Goal: Contribute content

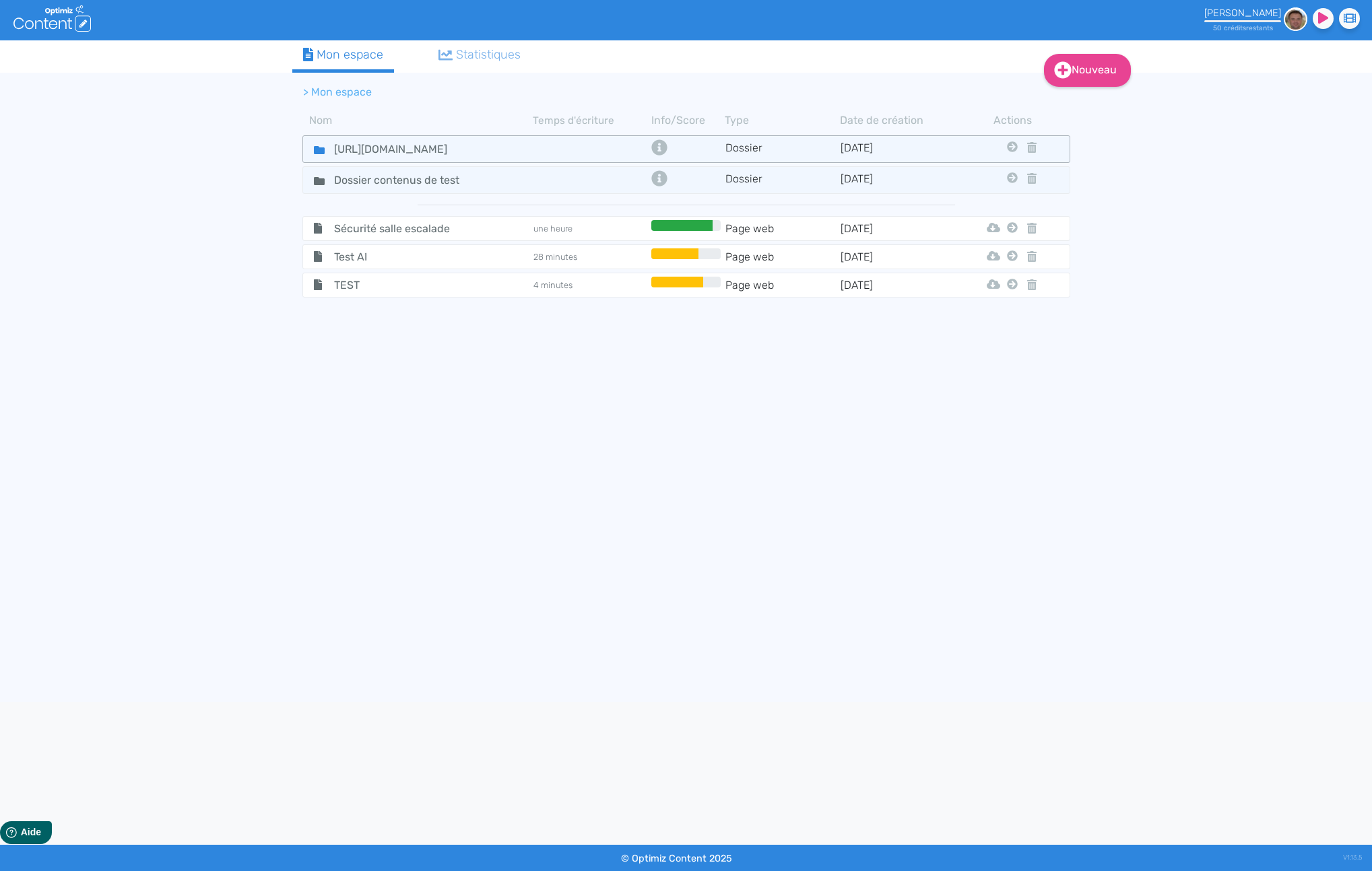
click at [490, 149] on div "[URL][DOMAIN_NAME]" at bounding box center [417, 149] width 228 height 19
click at [489, 149] on div "[URL][DOMAIN_NAME]" at bounding box center [417, 149] width 228 height 19
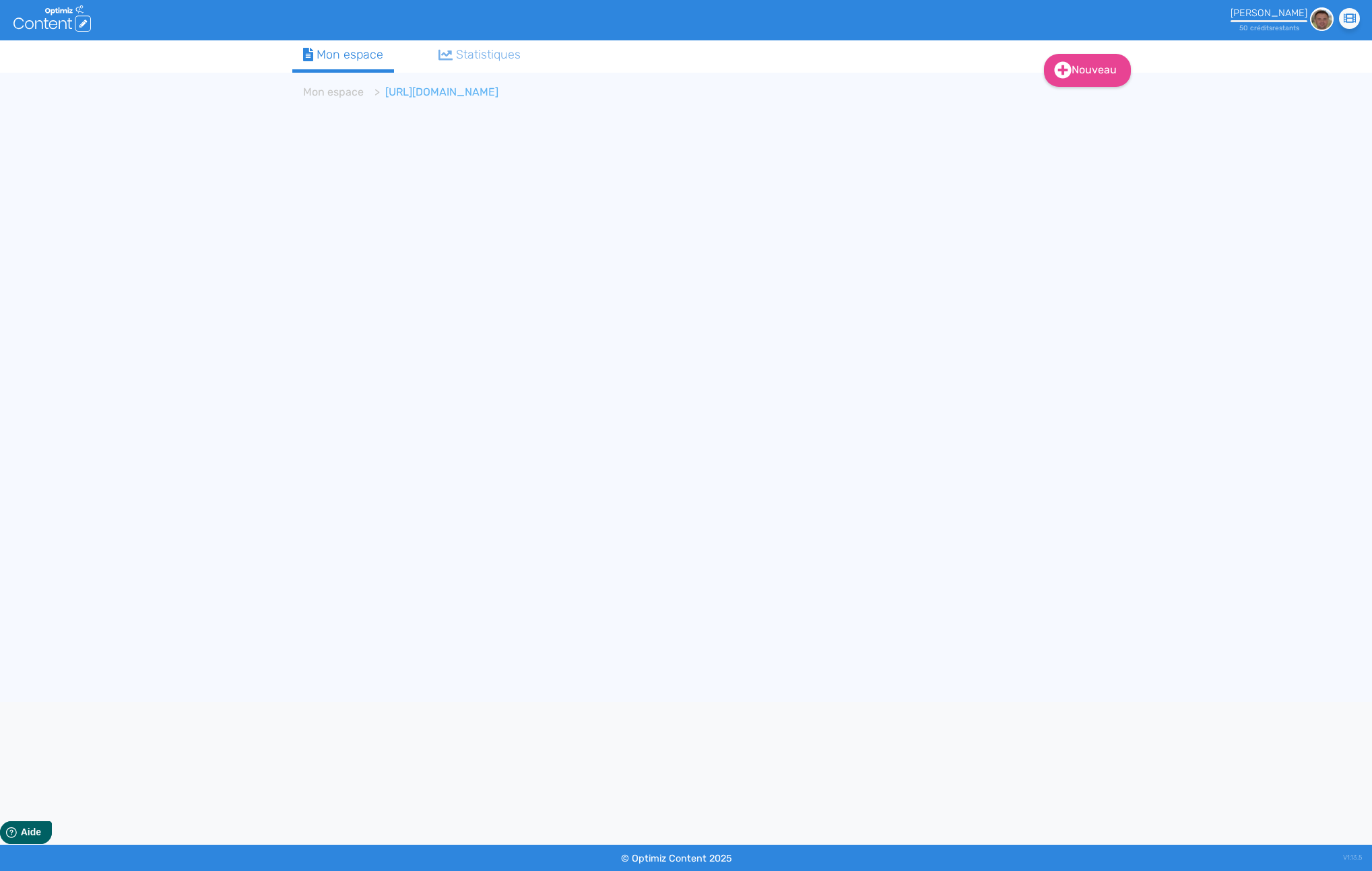
click at [214, 51] on div "Nouveau Contenu Dossier Mon espace Statistiques Mon espace [URL][DOMAIN_NAME]" at bounding box center [686, 371] width 1372 height 662
click at [207, 27] on div ".cls-1 { fill: #fff; } logos_optimized_solutions" at bounding box center [174, 20] width 321 height 40
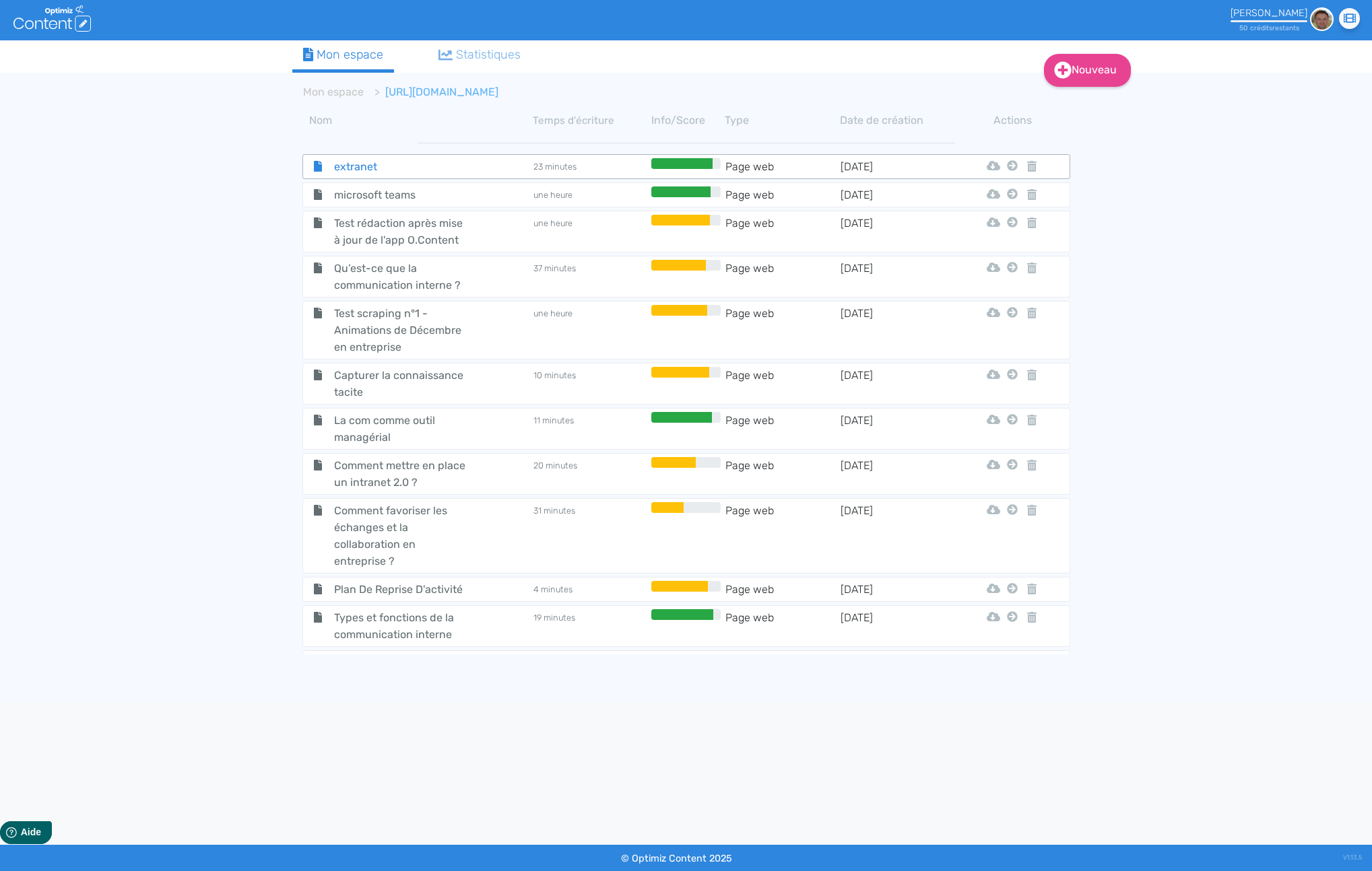
click at [367, 169] on span "extranet" at bounding box center [400, 166] width 152 height 17
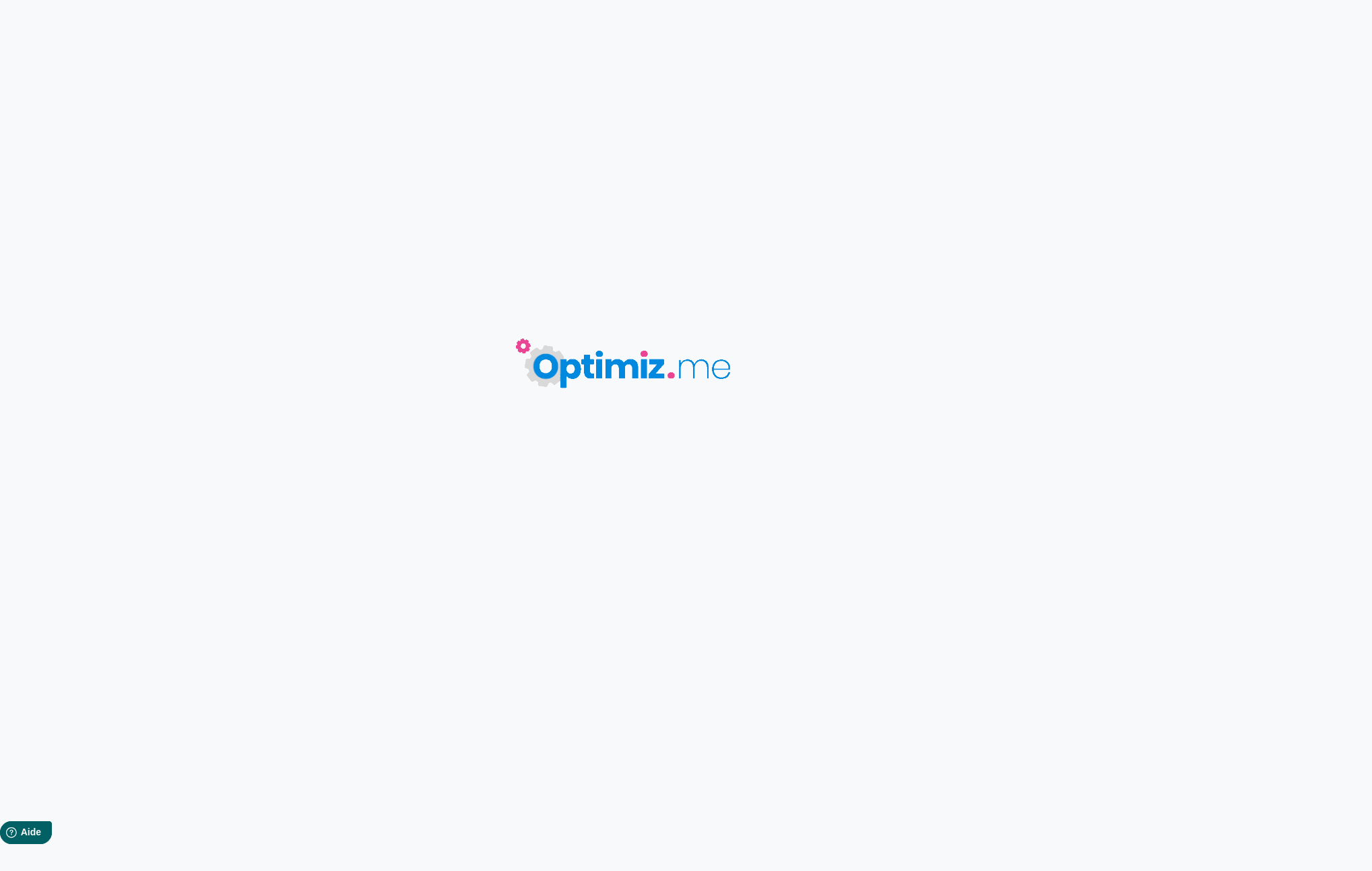
type input "extranet"
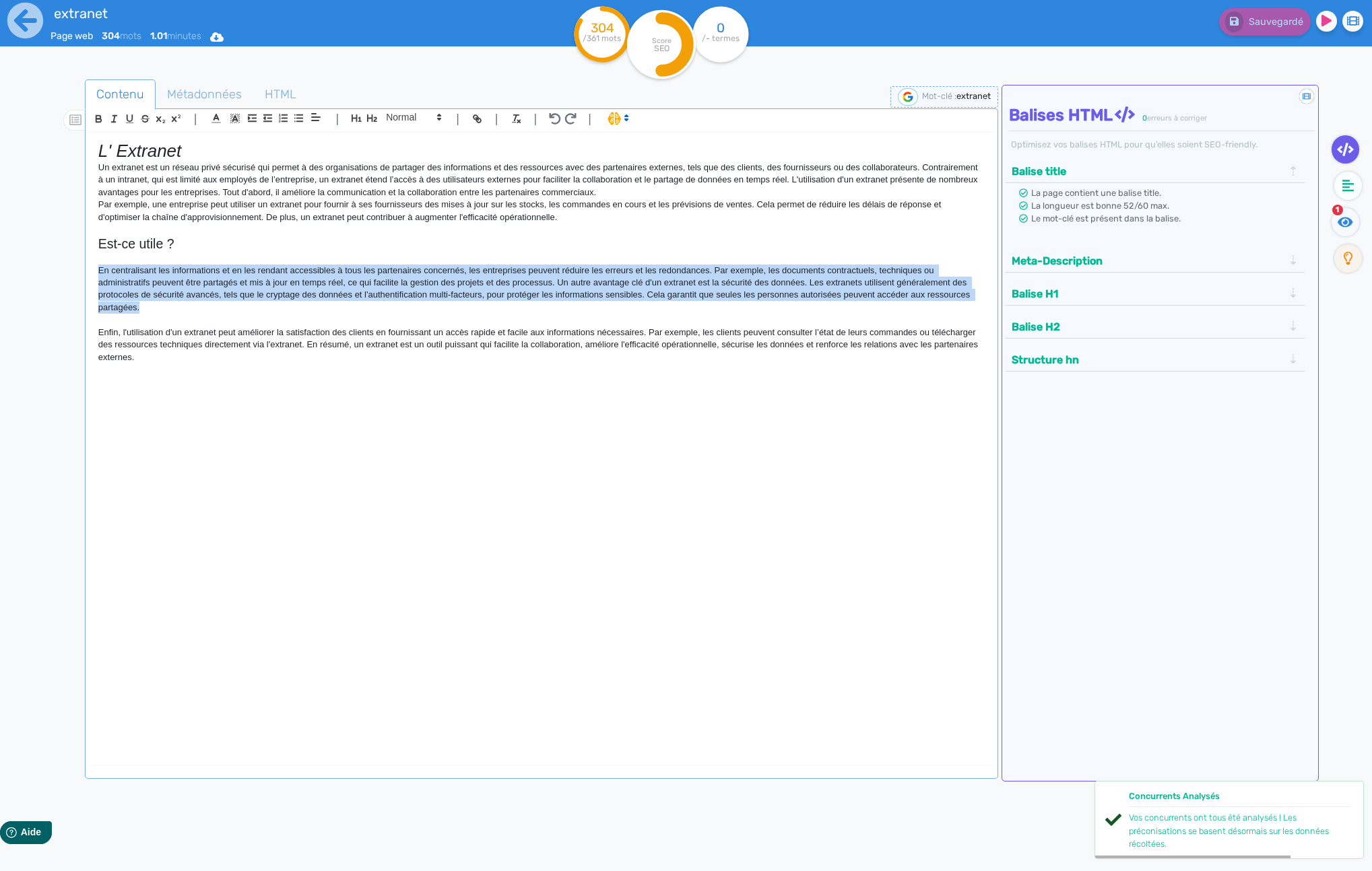
drag, startPoint x: 141, startPoint y: 307, endPoint x: 91, endPoint y: 272, distance: 61.0
click at [91, 272] on div "L' Extranet Un extranet est un réseau privé sécurisé qui permet à des organisat…" at bounding box center [541, 438] width 907 height 610
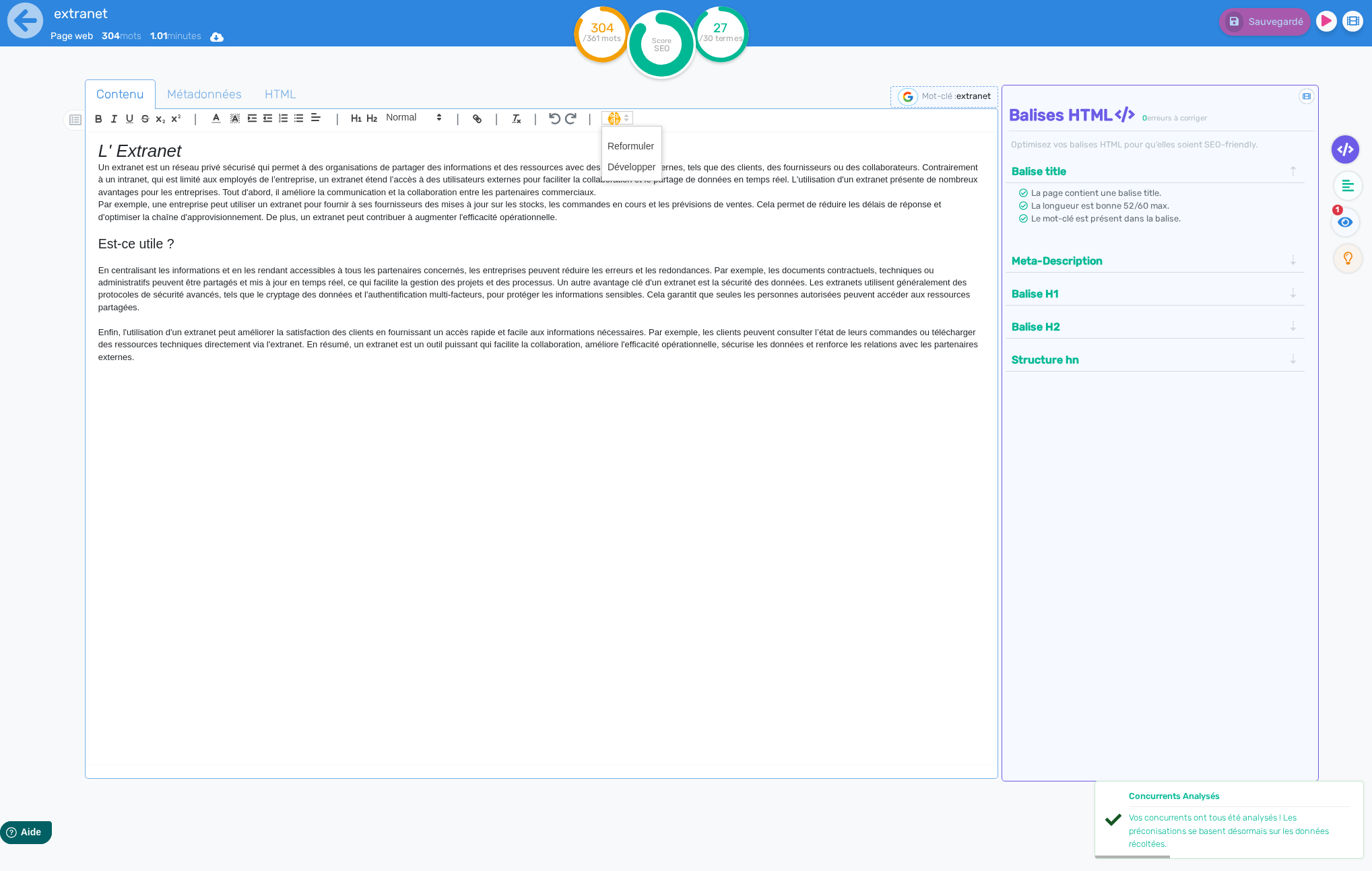
click at [624, 119] on icon at bounding box center [626, 117] width 12 height 12
click at [627, 144] on span at bounding box center [631, 146] width 48 height 21
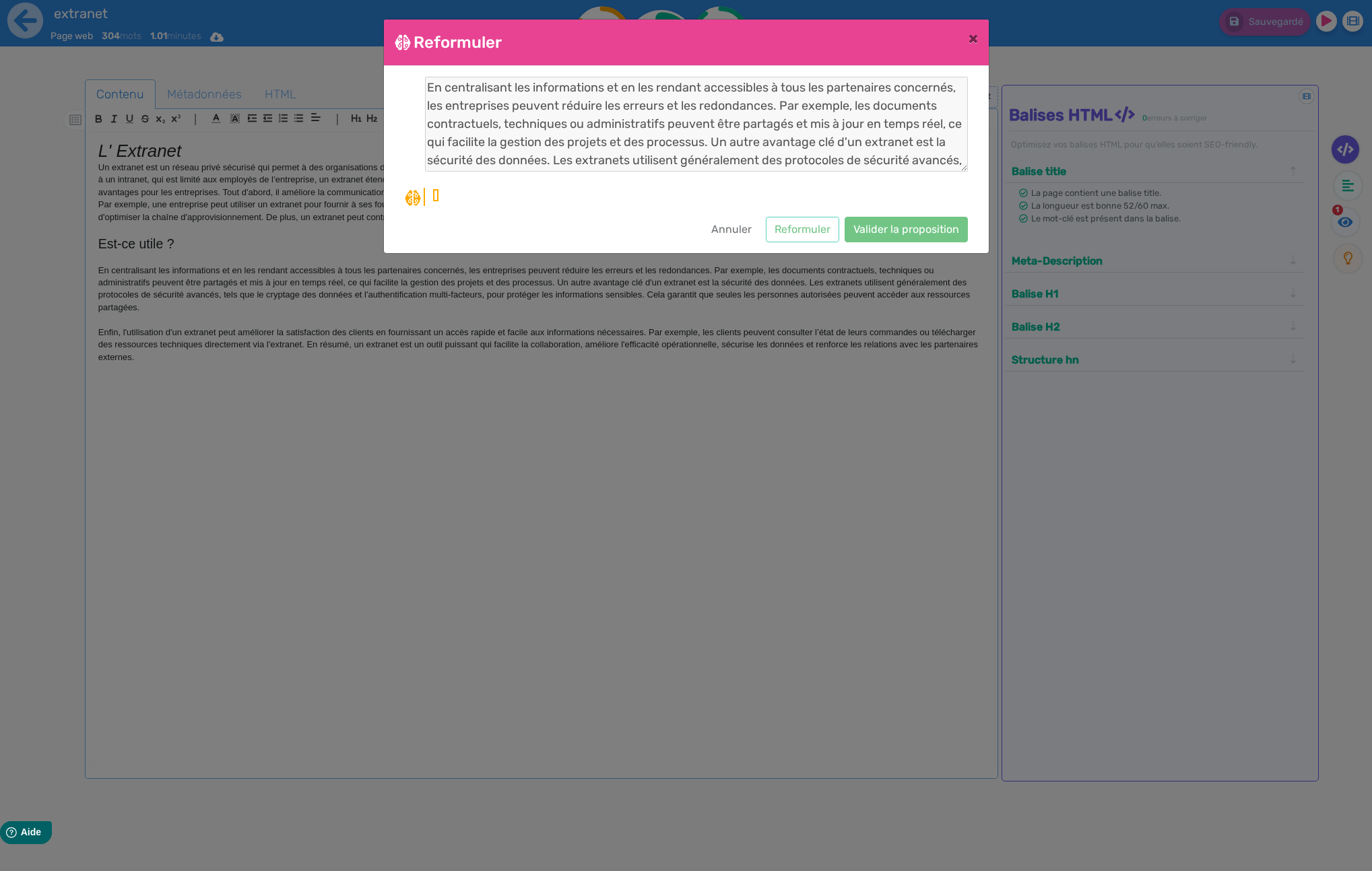
click at [552, 233] on div "Annuler Reformuler Valider la proposition" at bounding box center [686, 230] width 563 height 26
click at [410, 232] on div "Annuler Reformuler Valider la proposition" at bounding box center [686, 230] width 563 height 26
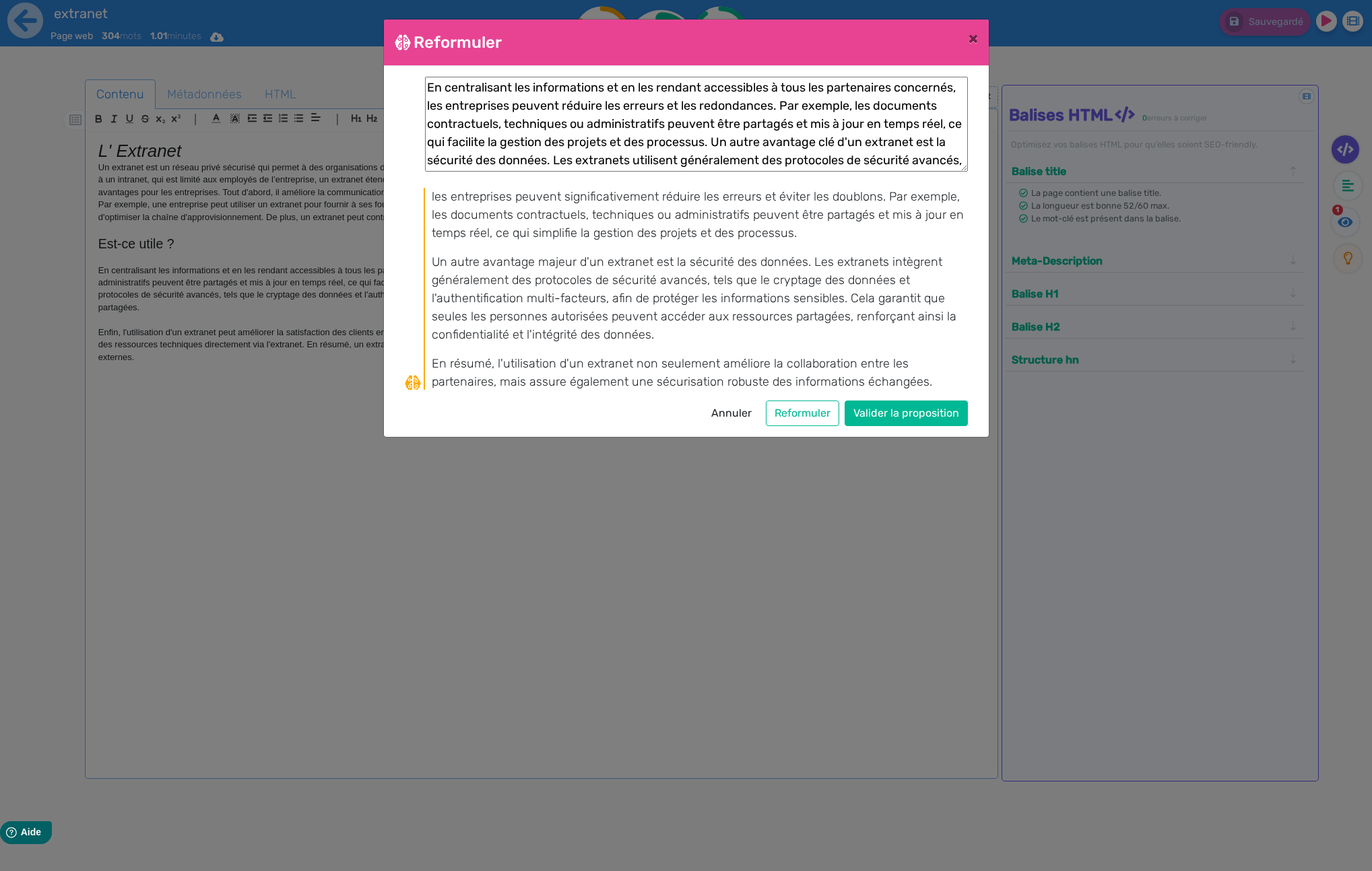
scroll to position [19, 0]
click at [912, 417] on button "Valider la proposition" at bounding box center [906, 413] width 124 height 26
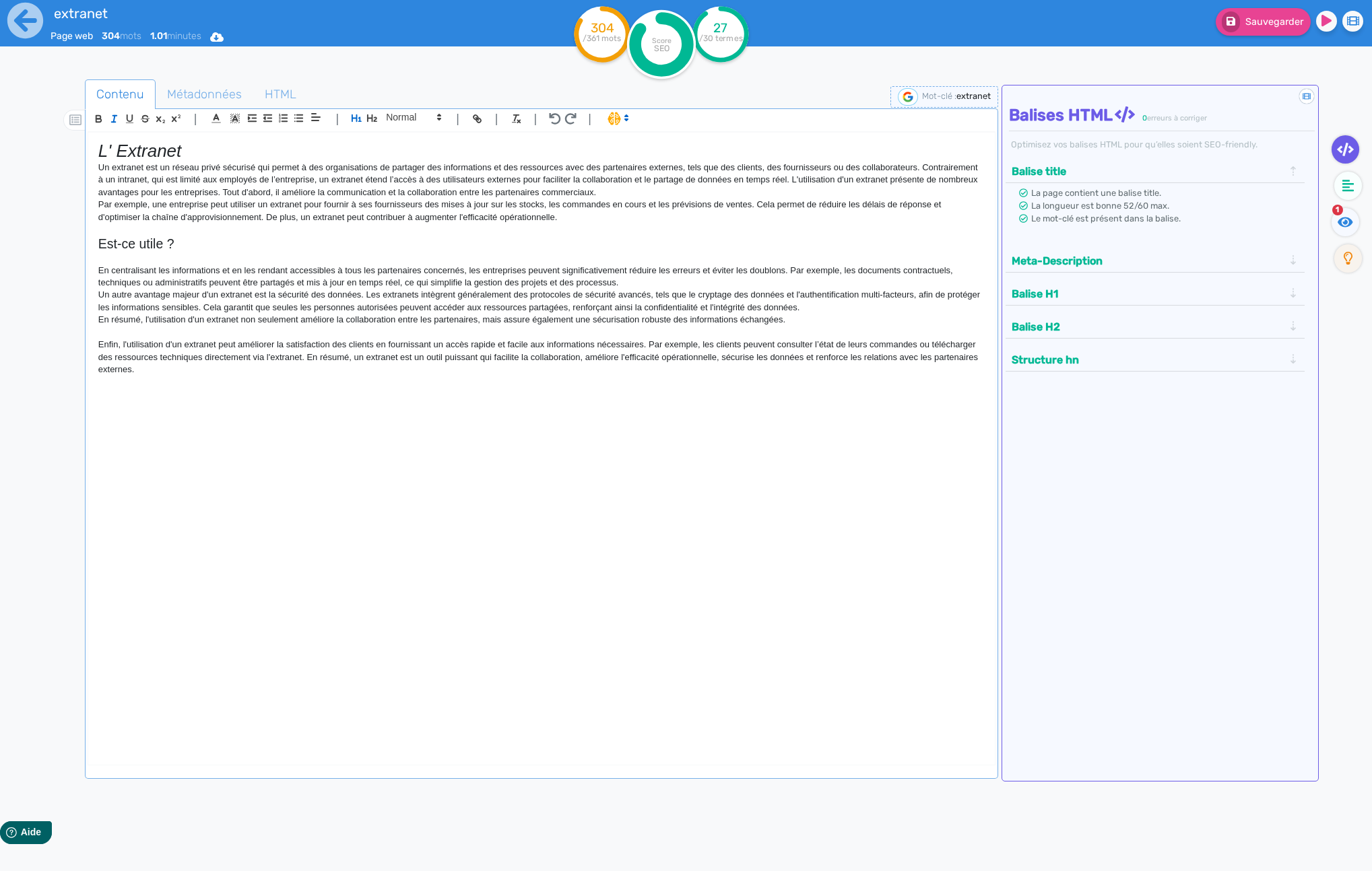
click at [821, 322] on p "En résumé, l'utilisation d'un extranet non seulement améliore la collaboration …" at bounding box center [542, 320] width 887 height 12
click at [813, 332] on p at bounding box center [542, 333] width 887 height 12
click at [757, 406] on div "L' Extranet Un extranet est un réseau privé sécurisé qui permet à des organisat…" at bounding box center [541, 438] width 907 height 610
click at [717, 437] on div "L' Extranet Un extranet est un réseau privé sécurisé qui permet à des organisat…" at bounding box center [541, 438] width 907 height 610
click at [325, 239] on h2 "Est-ce utile ?" at bounding box center [542, 244] width 887 height 15
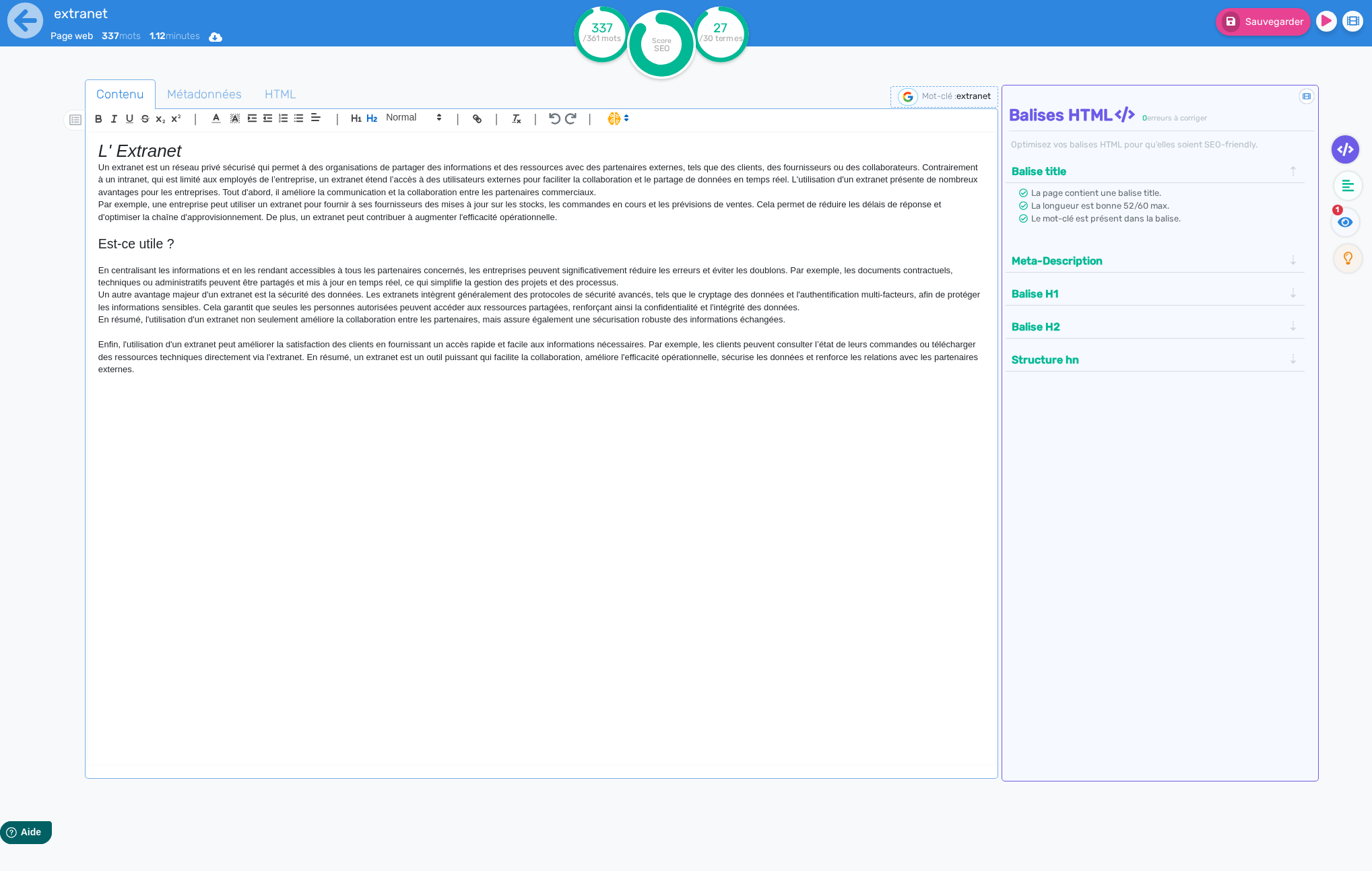
click at [321, 232] on p at bounding box center [542, 229] width 887 height 12
click at [1277, 13] on button "Sauvegarder" at bounding box center [1264, 22] width 95 height 27
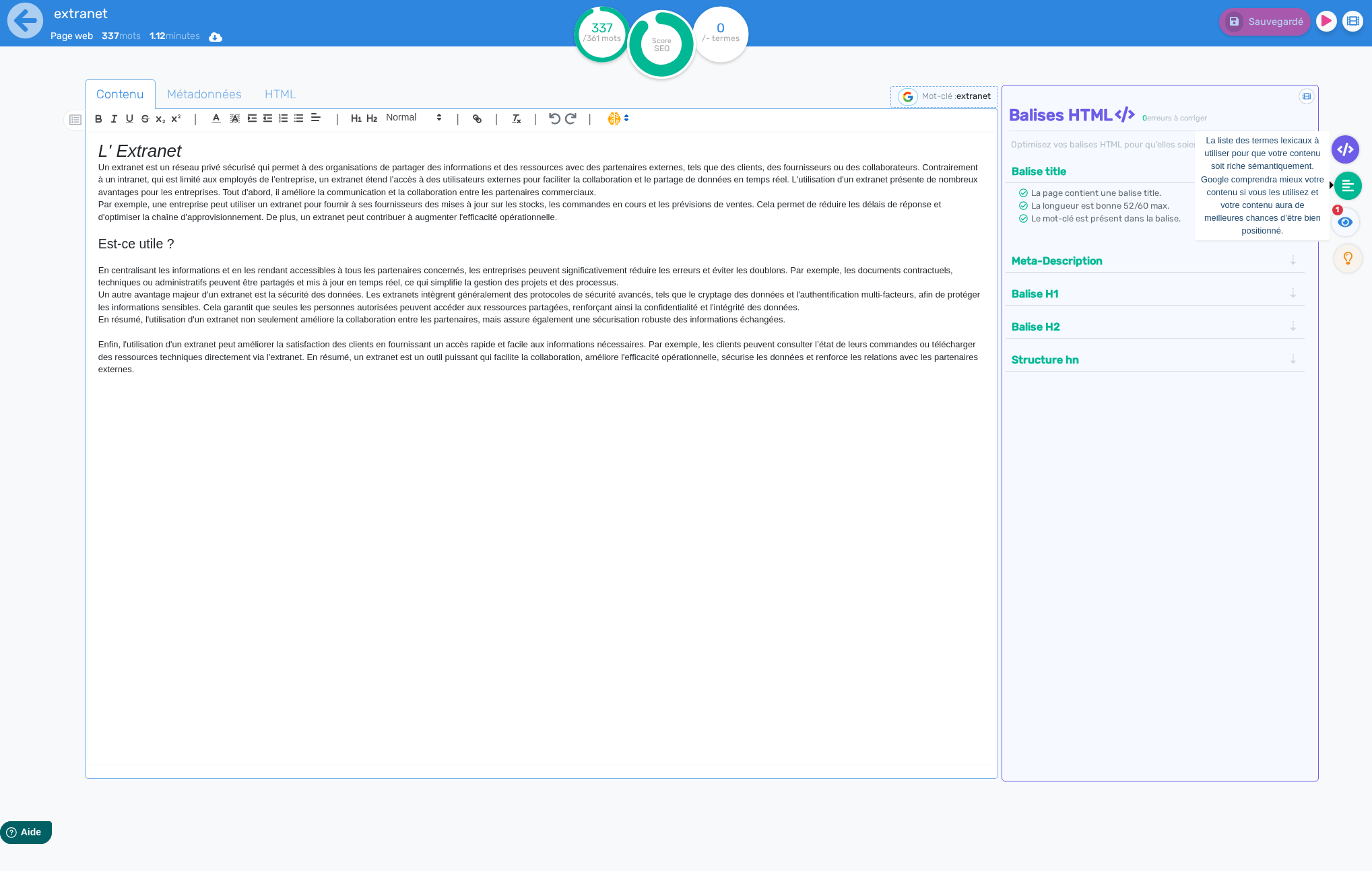
click at [1341, 195] on fa-icon at bounding box center [1348, 186] width 27 height 28
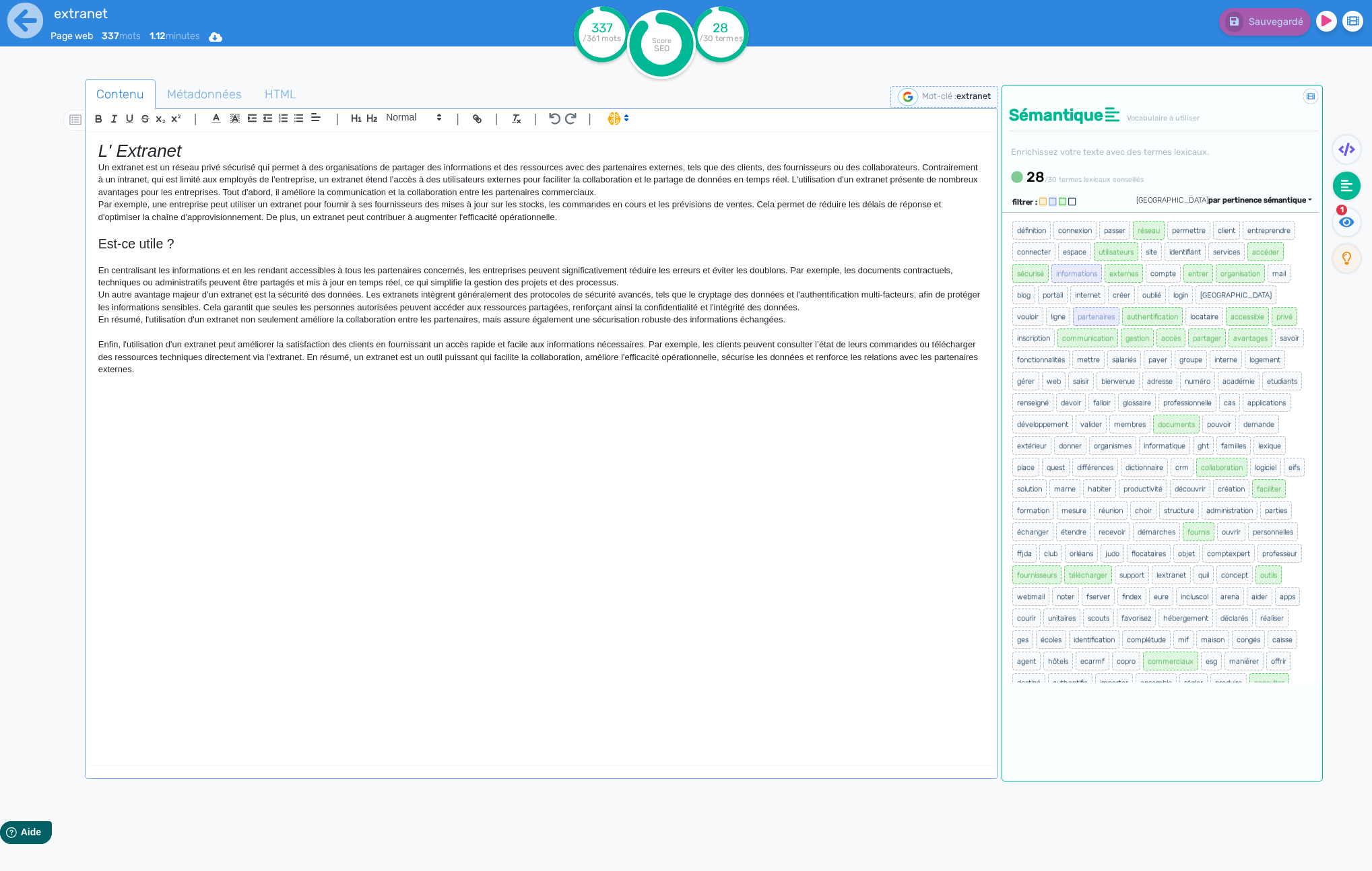
click at [183, 376] on p at bounding box center [542, 382] width 887 height 12
click at [648, 343] on p "Enfin, l'utilisation d'un extranet peut améliorer la satisfaction des clients e…" at bounding box center [542, 358] width 887 height 37
click at [720, 485] on div "L' Extranet Un extranet est un réseau privé sécurisé qui permet à des organisat…" at bounding box center [541, 438] width 907 height 610
click at [197, 155] on h1 "L' Extranet" at bounding box center [542, 151] width 887 height 21
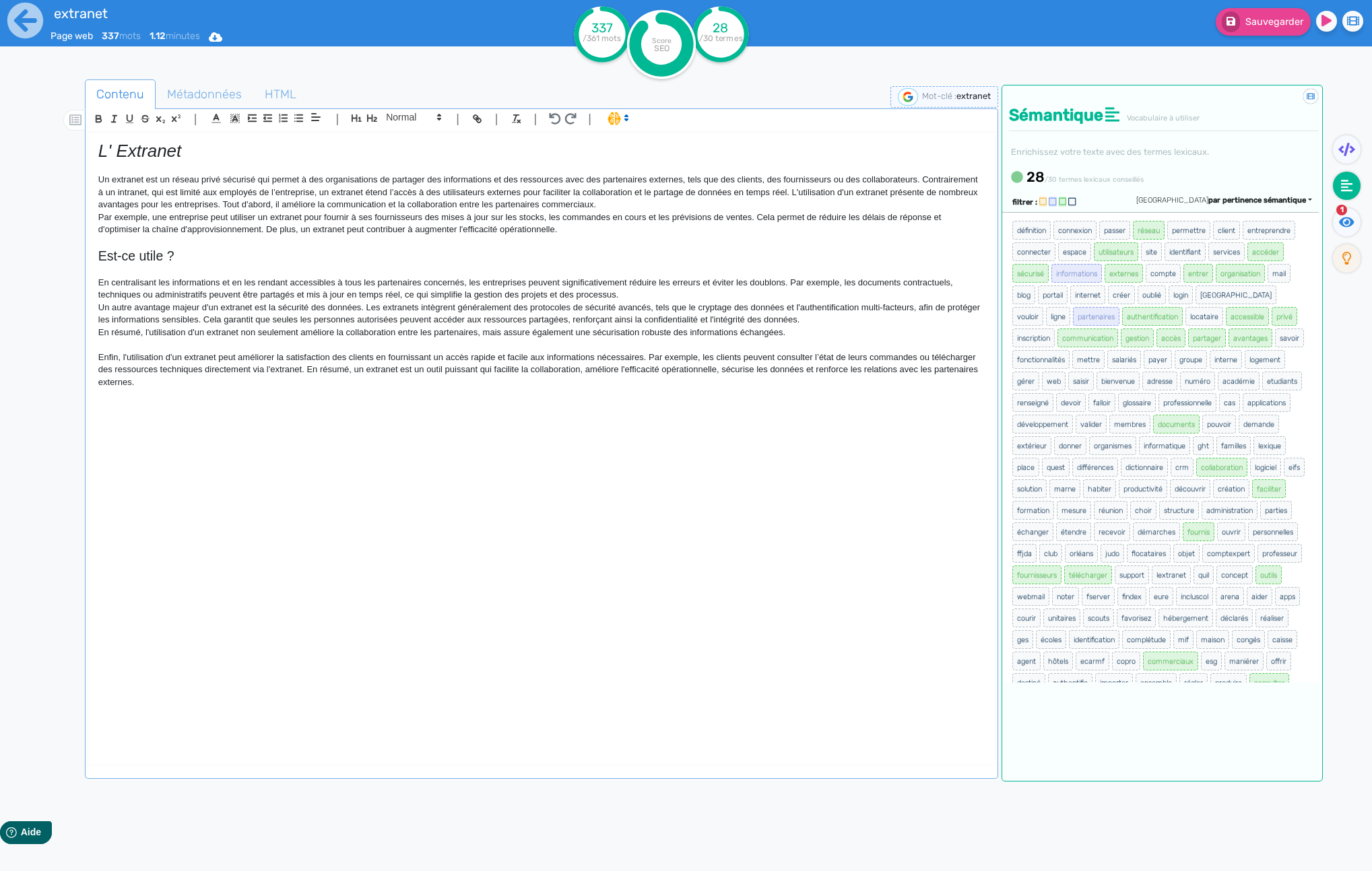
click at [1155, 230] on span "réseau" at bounding box center [1148, 230] width 31 height 19
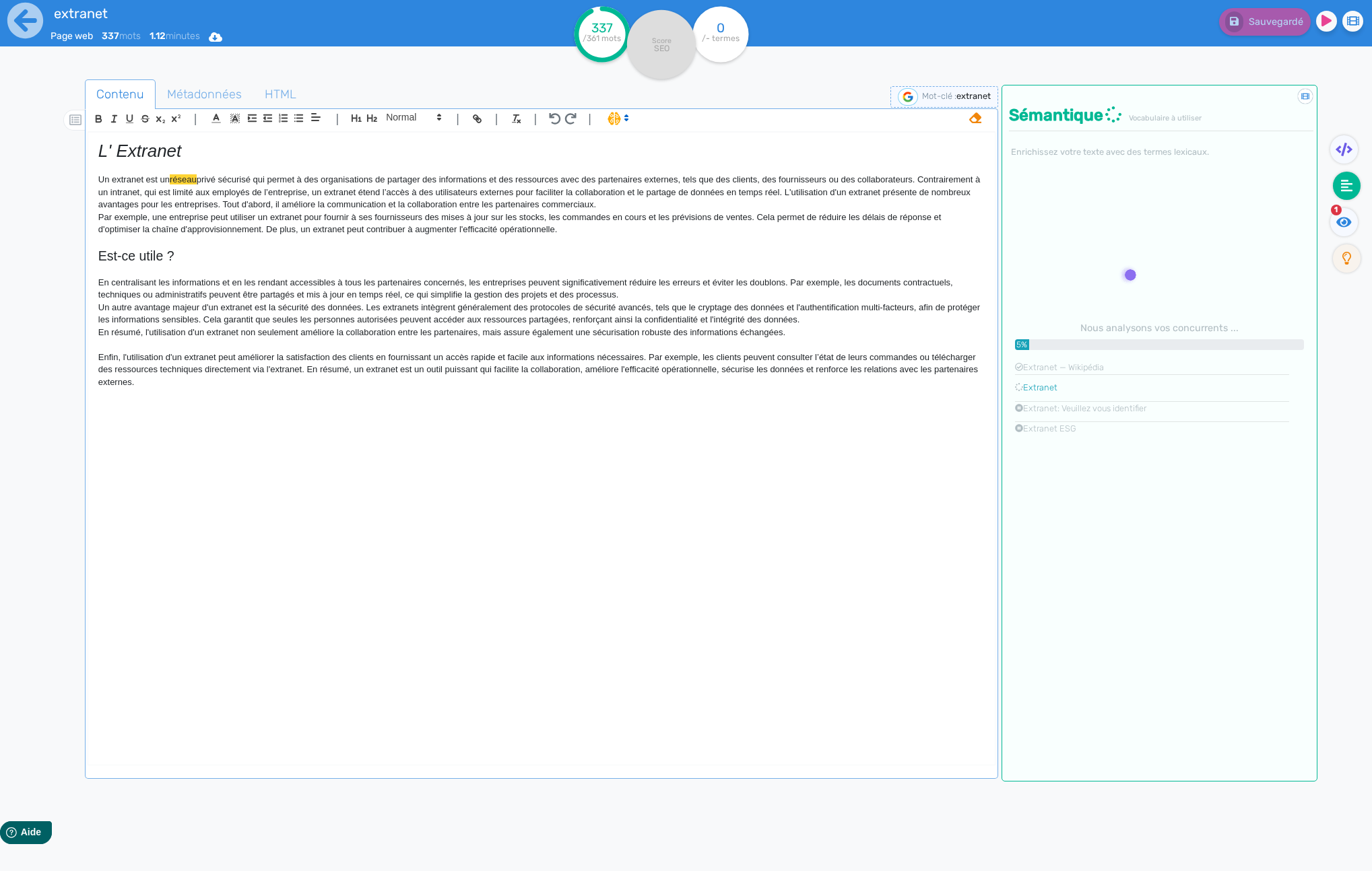
click at [1155, 230] on div "Didacticiel : La sémantique Sémantique Vocabulaire à utiliser Enrichissez votre…" at bounding box center [1159, 433] width 316 height 697
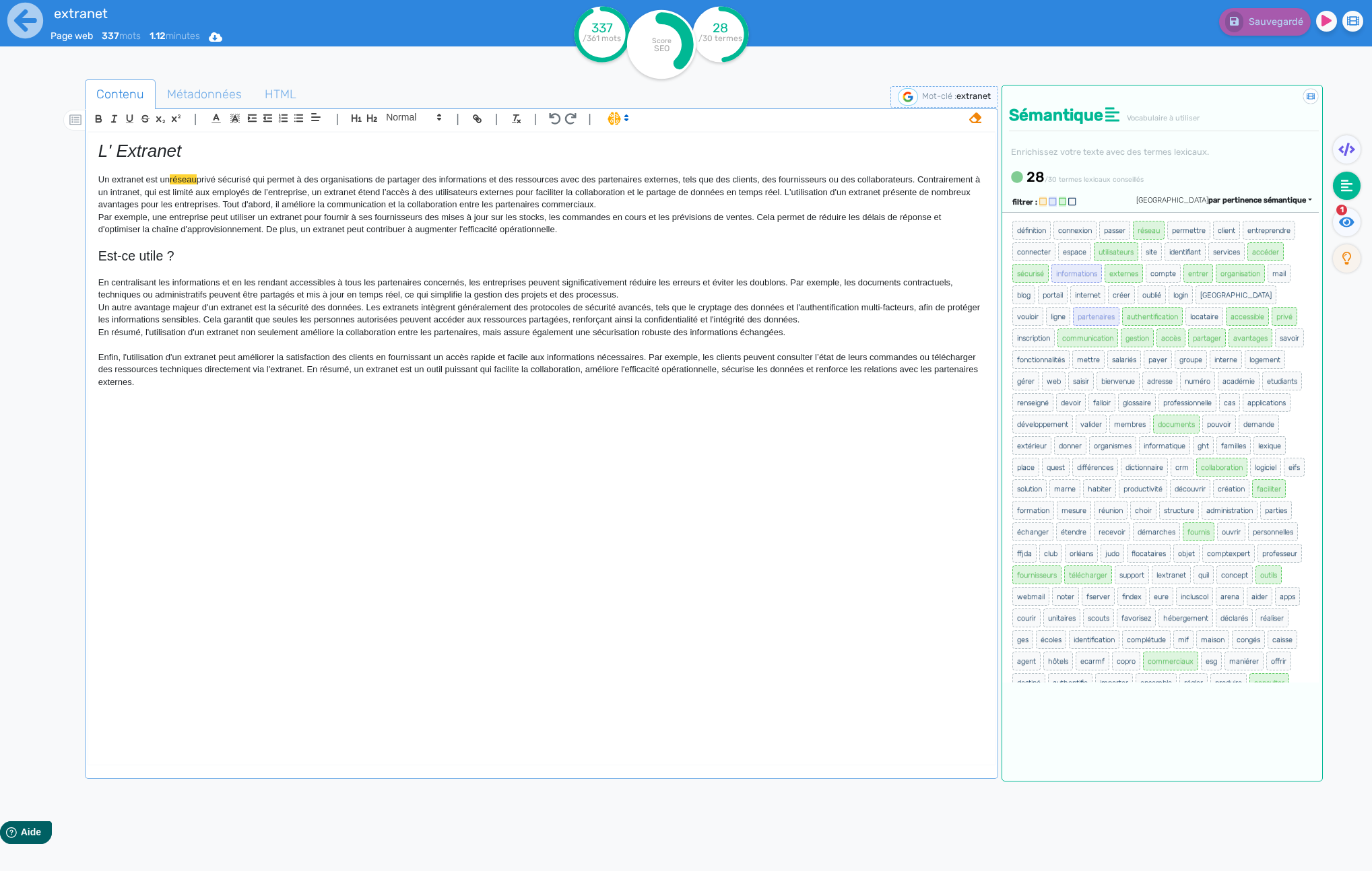
click at [980, 120] on icon at bounding box center [975, 117] width 12 height 12
click at [1049, 274] on span "sécurisé" at bounding box center [1030, 273] width 36 height 19
click at [1049, 272] on span "sécurisé" at bounding box center [1030, 273] width 36 height 19
click at [1248, 262] on span "accéder" at bounding box center [1265, 251] width 36 height 19
click at [1208, 262] on span "services" at bounding box center [1226, 251] width 36 height 19
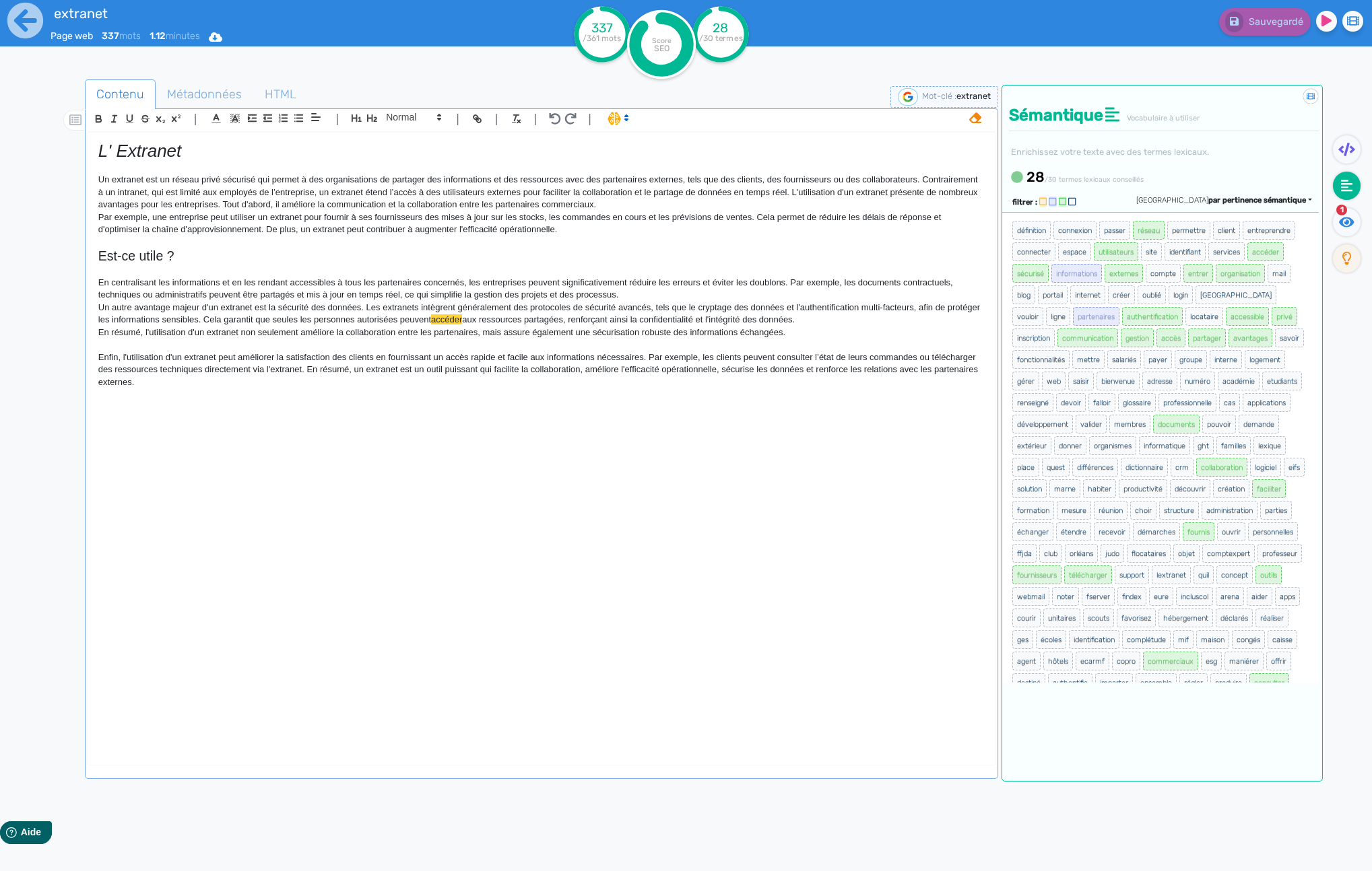
click at [1102, 274] on span "informations" at bounding box center [1076, 273] width 51 height 19
click at [1159, 227] on span "réseau" at bounding box center [1148, 230] width 31 height 19
click at [1119, 319] on span "partenaires" at bounding box center [1097, 316] width 47 height 19
click at [1070, 316] on span "ligne" at bounding box center [1058, 316] width 24 height 19
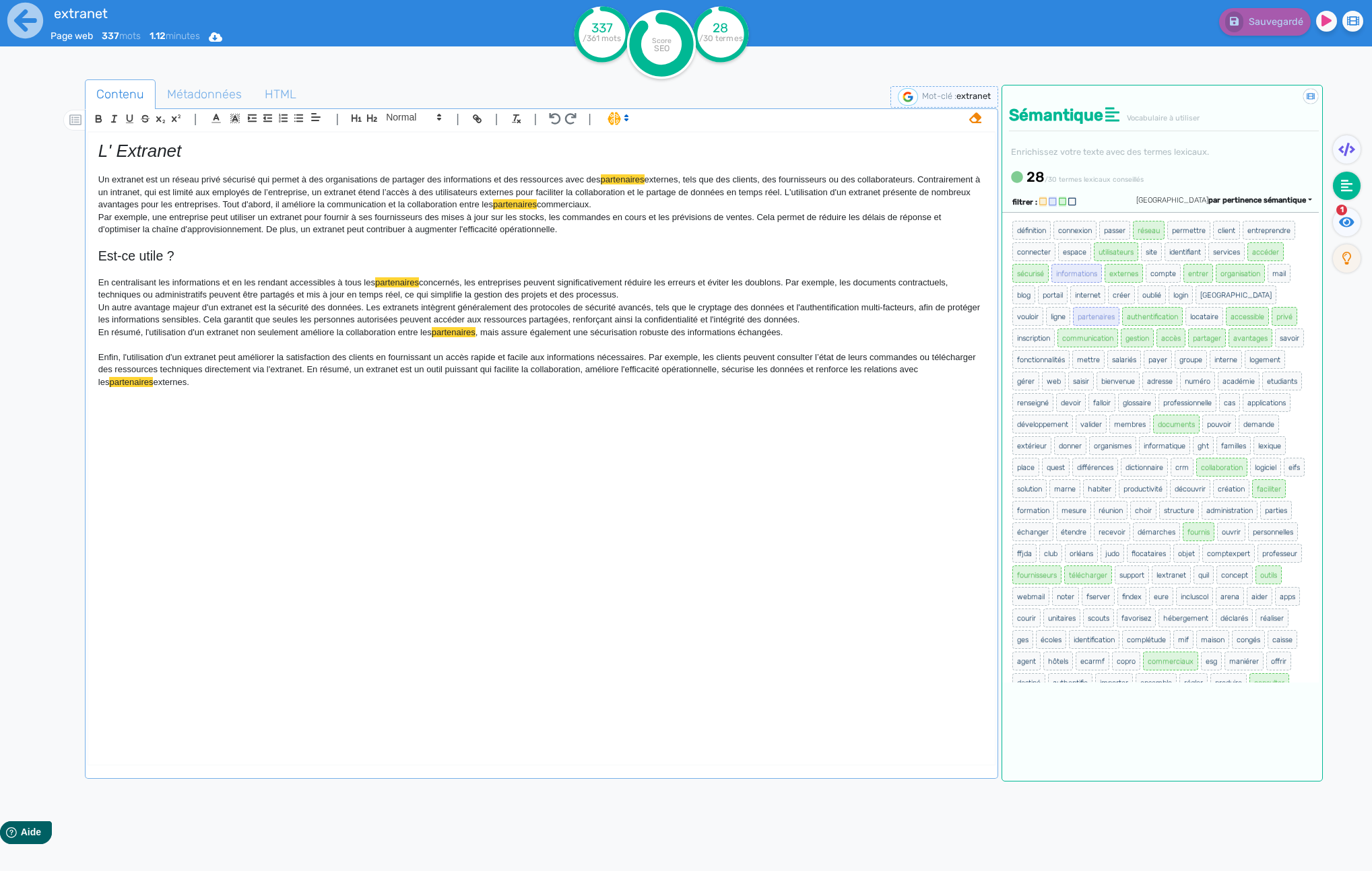
click at [1043, 313] on span "vouloir" at bounding box center [1028, 316] width 31 height 19
click at [1183, 317] on span "authentification" at bounding box center [1152, 316] width 61 height 19
click at [1154, 332] on span "gestion" at bounding box center [1137, 337] width 33 height 19
click at [1185, 334] on span "accès" at bounding box center [1171, 337] width 29 height 19
click at [1118, 339] on span "communication" at bounding box center [1088, 337] width 61 height 19
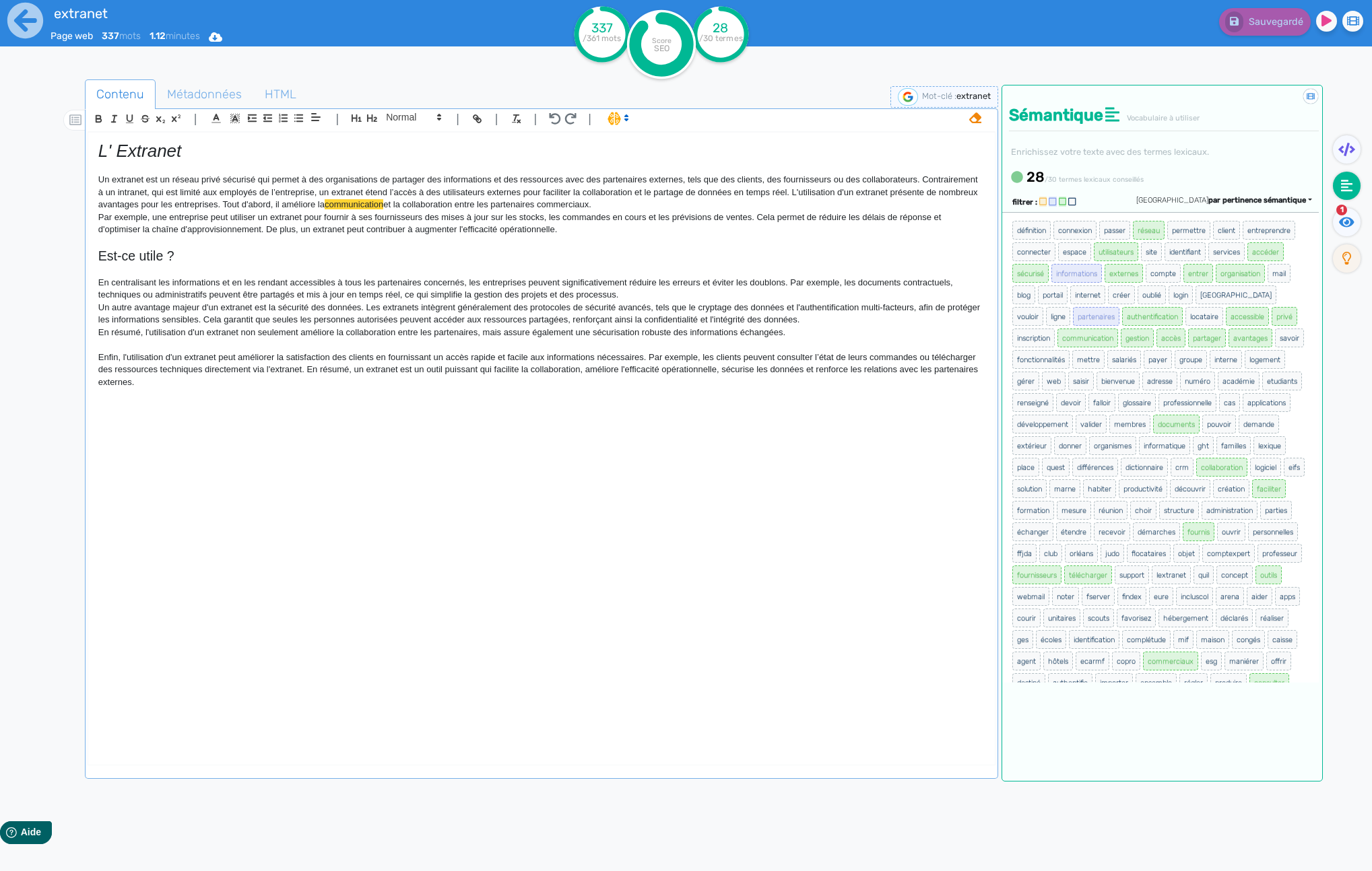
click at [1181, 313] on span "authentification" at bounding box center [1152, 316] width 61 height 19
click at [1226, 326] on span "accessible" at bounding box center [1247, 316] width 43 height 19
click at [1272, 326] on span "privé" at bounding box center [1285, 316] width 26 height 19
click at [1055, 335] on span "inscription" at bounding box center [1034, 337] width 43 height 19
drag, startPoint x: 1086, startPoint y: 362, endPoint x: 1068, endPoint y: 365, distance: 18.2
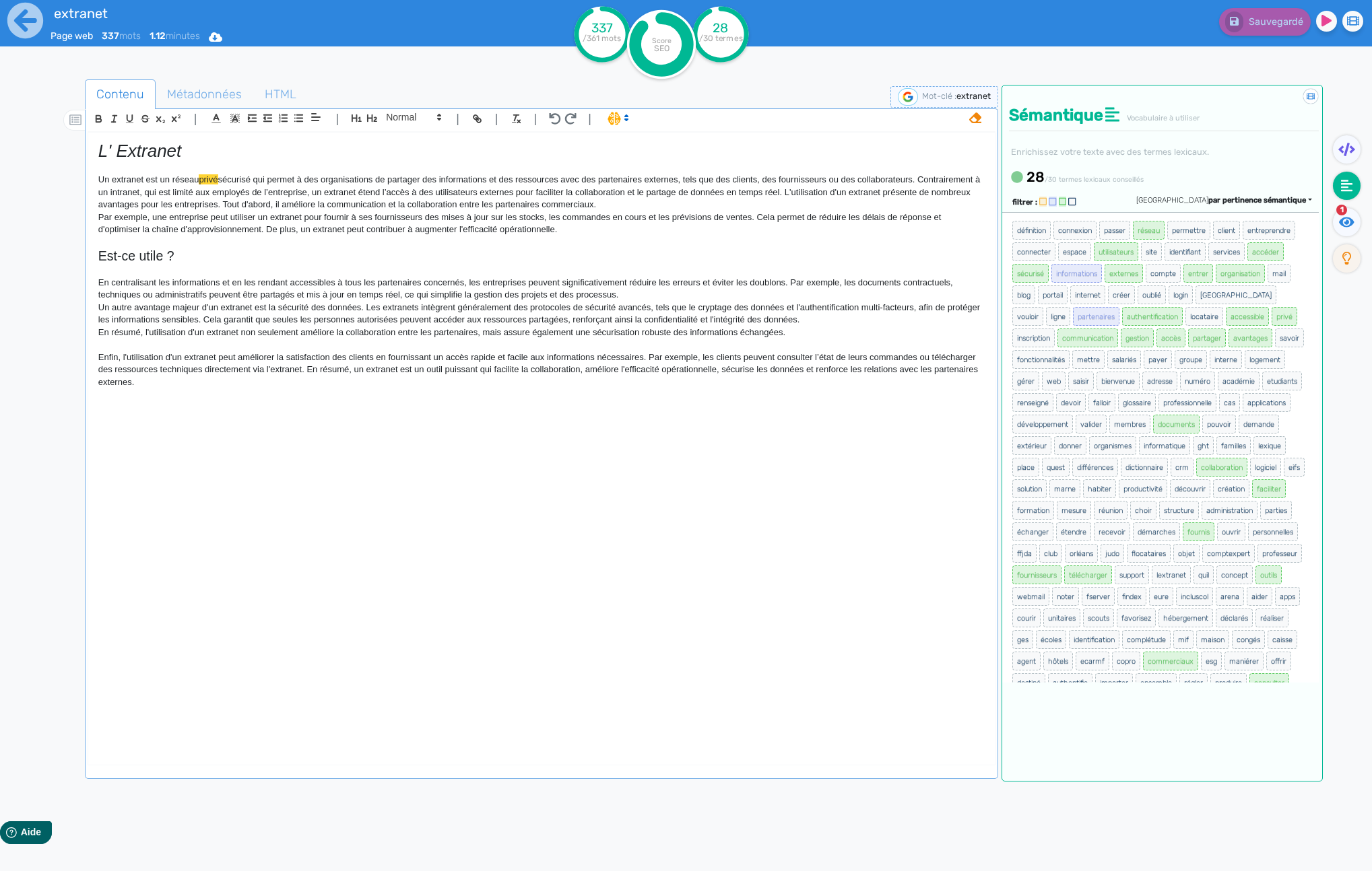
click at [1228, 347] on span "avantages" at bounding box center [1250, 337] width 44 height 19
click at [1188, 347] on span "partager" at bounding box center [1206, 337] width 38 height 19
click at [1226, 326] on span "accessible" at bounding box center [1247, 316] width 43 height 19
click at [1272, 326] on span "privé" at bounding box center [1285, 316] width 26 height 19
click at [1228, 347] on span "avantages" at bounding box center [1250, 337] width 44 height 19
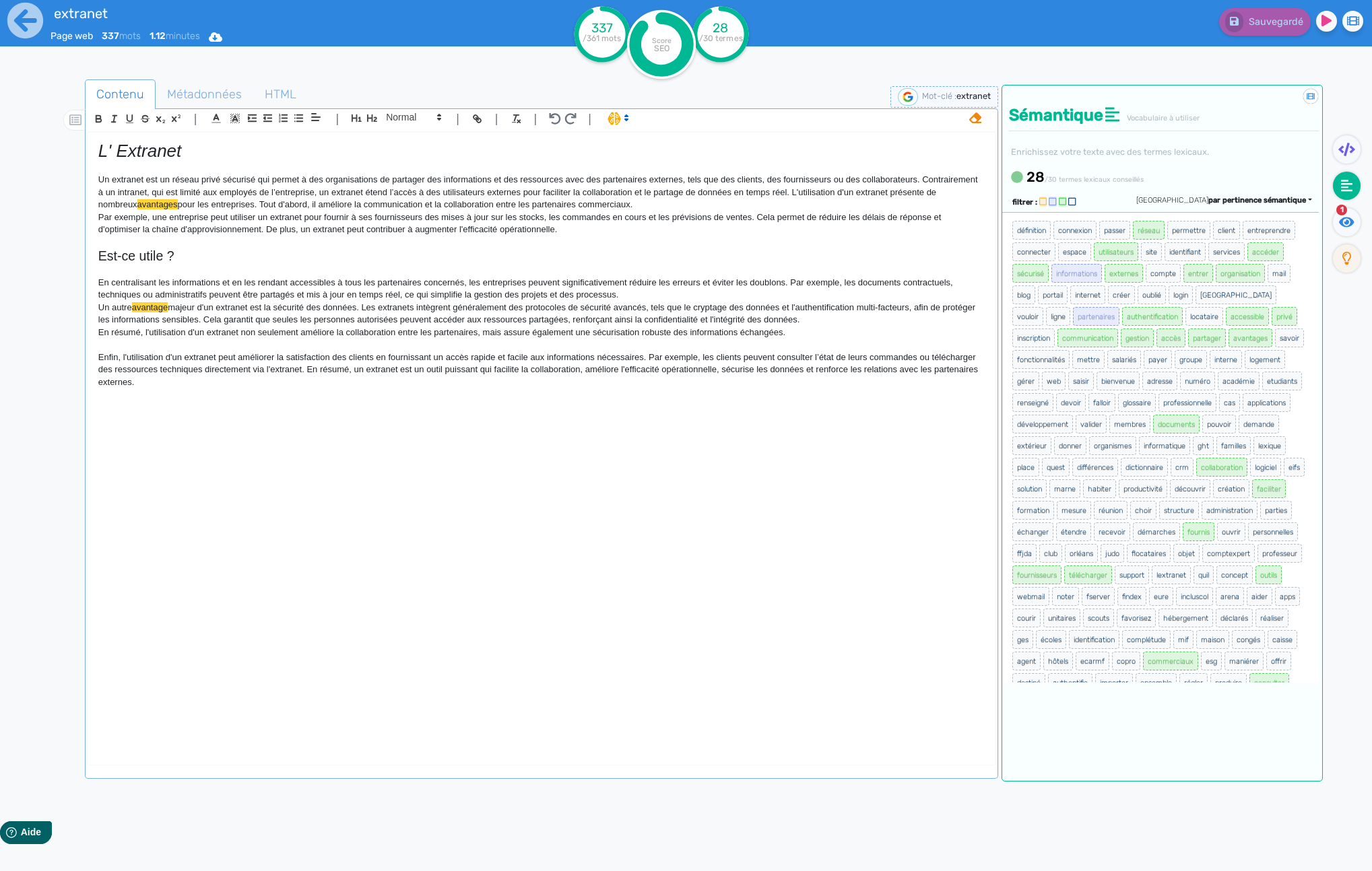
click at [1188, 347] on span "partager" at bounding box center [1206, 337] width 38 height 19
click at [1226, 326] on span "accessible" at bounding box center [1247, 316] width 43 height 19
click at [1272, 326] on span "privé" at bounding box center [1285, 316] width 26 height 19
drag, startPoint x: 1118, startPoint y: 271, endPoint x: 1109, endPoint y: 269, distance: 9.2
click at [1049, 271] on span "sécurisé" at bounding box center [1030, 273] width 36 height 19
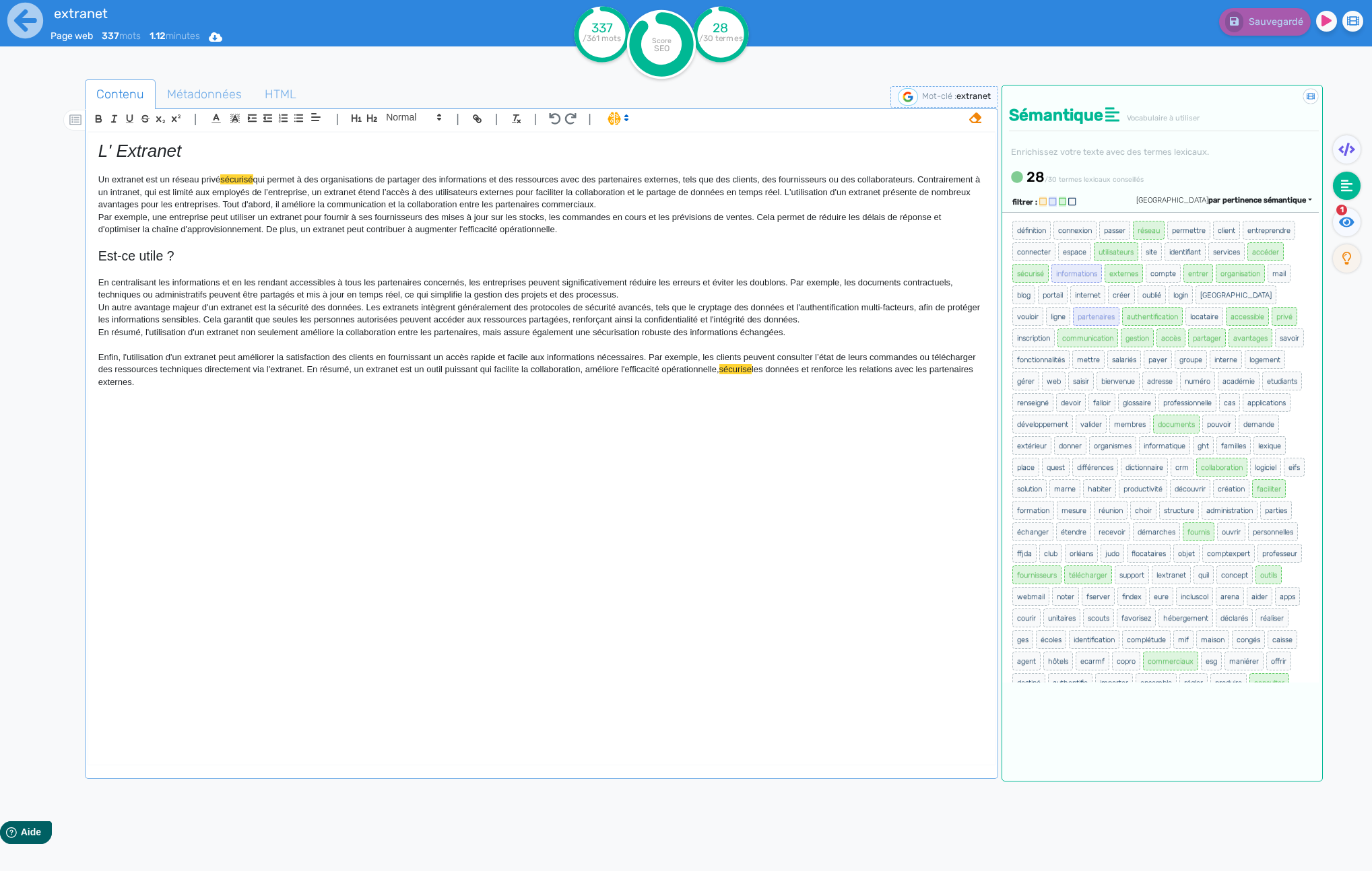
click at [1248, 262] on span "accéder" at bounding box center [1265, 251] width 36 height 19
click at [1152, 229] on span "réseau" at bounding box center [1148, 230] width 31 height 19
click at [1139, 252] on span "utilisateurs" at bounding box center [1116, 251] width 44 height 19
click at [1143, 275] on span "externes" at bounding box center [1124, 273] width 39 height 19
click at [1213, 273] on span "entrer" at bounding box center [1198, 273] width 30 height 19
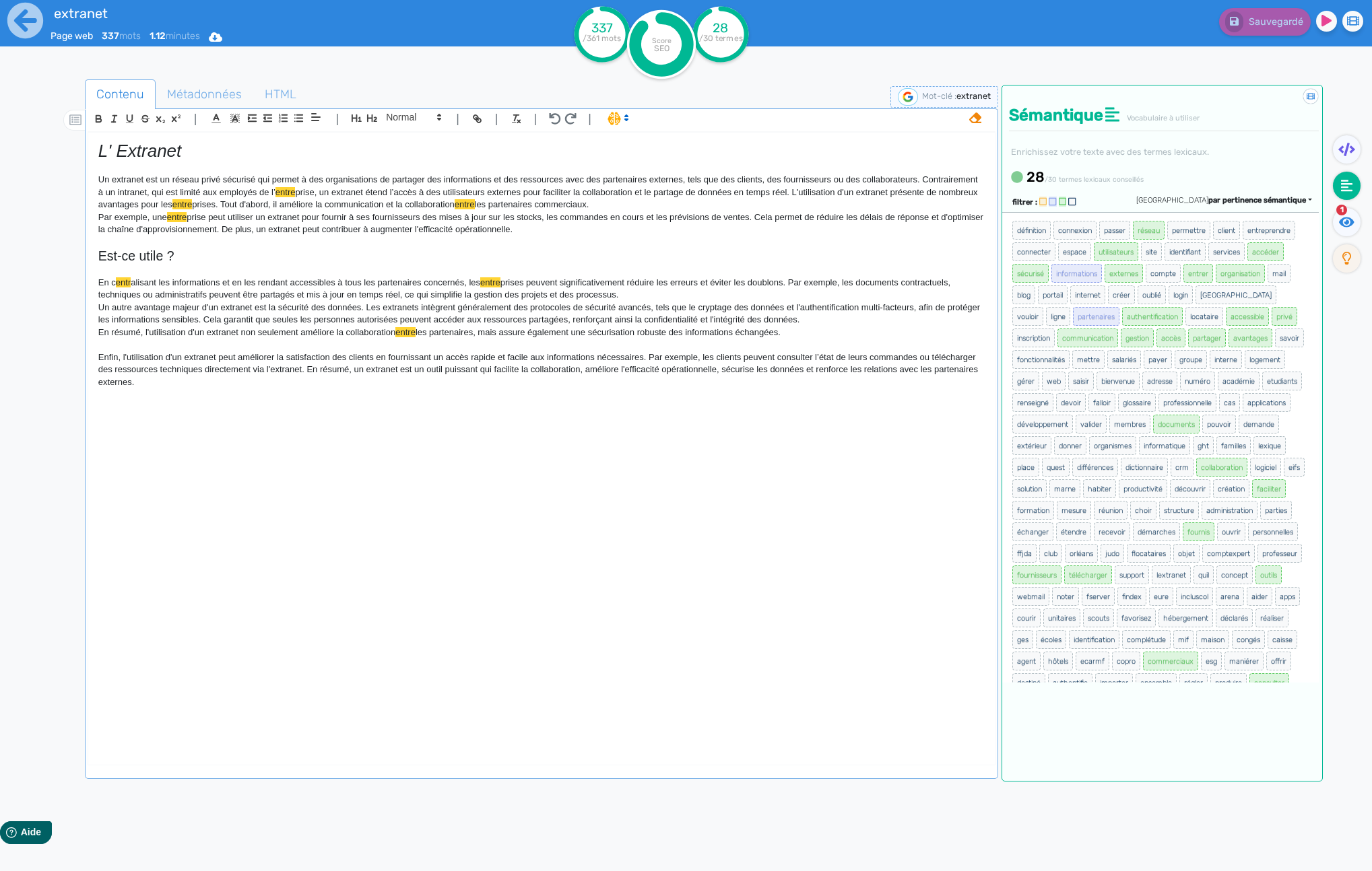
click at [1270, 228] on ul "définition connexion passer réseau permettre client entreprendre connecter espa…" at bounding box center [1160, 532] width 298 height 625
click at [1269, 232] on ul "définition connexion passer réseau permettre client entreprendre connecter espa…" at bounding box center [1160, 532] width 298 height 625
click at [1290, 232] on ul "définition connexion passer réseau permettre client entreprendre connecter espa…" at bounding box center [1160, 532] width 298 height 625
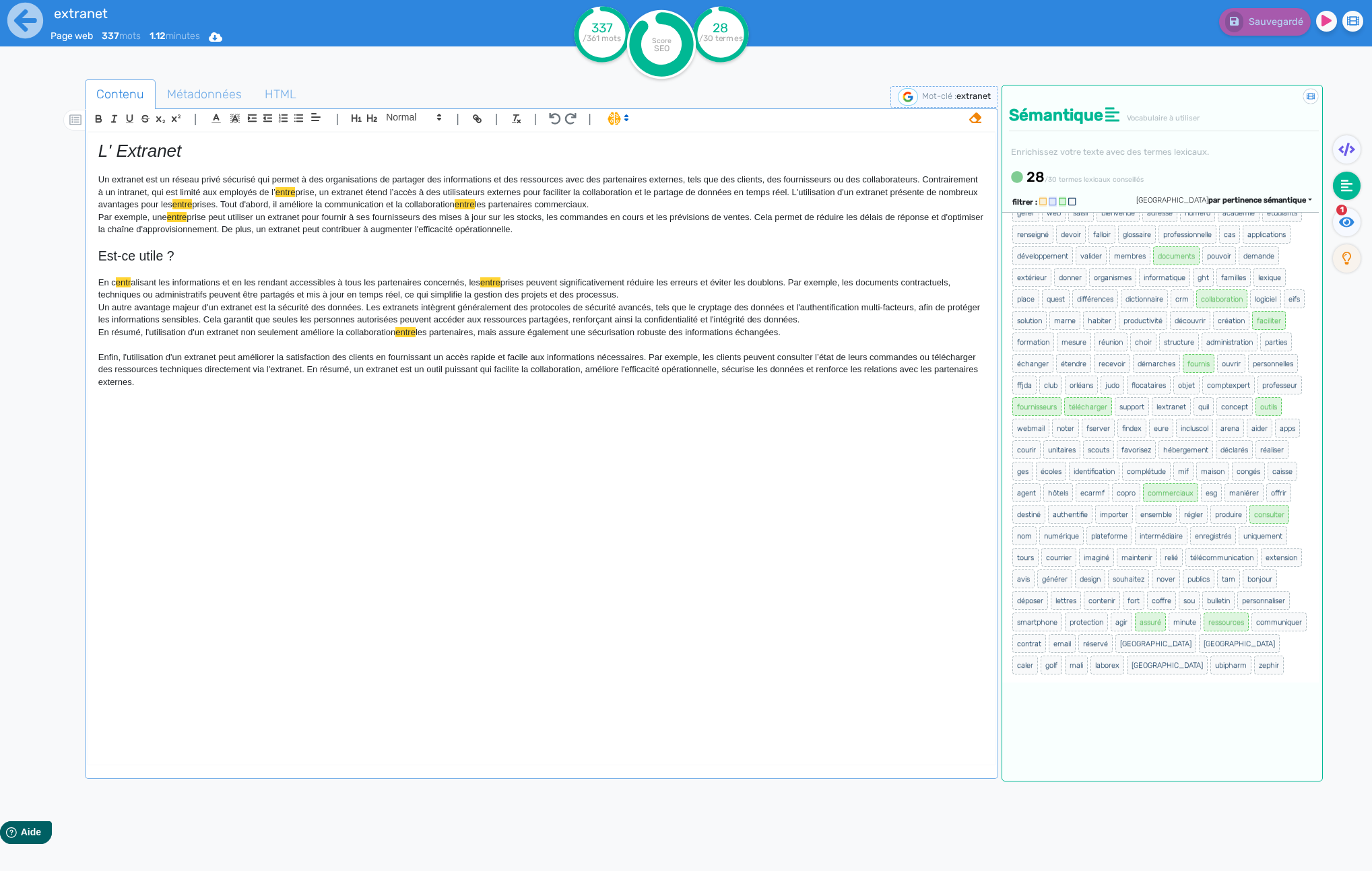
scroll to position [211, 0]
click at [1198, 484] on span "commerciaux" at bounding box center [1170, 492] width 55 height 19
click at [1042, 397] on span "fournisseurs" at bounding box center [1037, 406] width 49 height 19
click at [1088, 397] on span "télécharger" at bounding box center [1088, 406] width 48 height 19
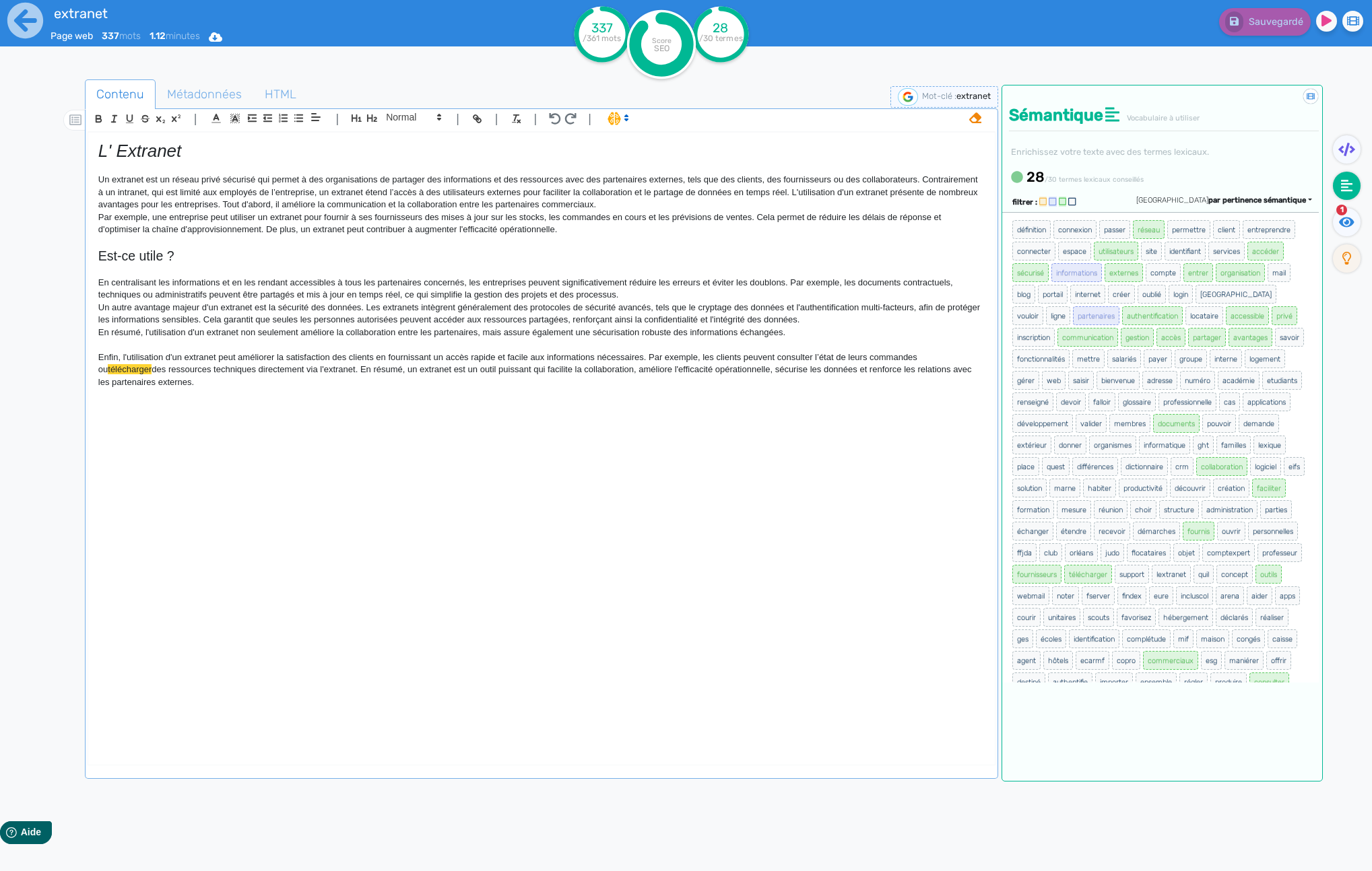
scroll to position [0, 0]
click at [1119, 316] on span "partenaires" at bounding box center [1097, 316] width 47 height 19
click at [1102, 274] on span "informations" at bounding box center [1076, 273] width 51 height 19
click at [1139, 249] on span "utilisateurs" at bounding box center [1116, 251] width 44 height 19
click at [1148, 232] on span "réseau" at bounding box center [1148, 230] width 31 height 19
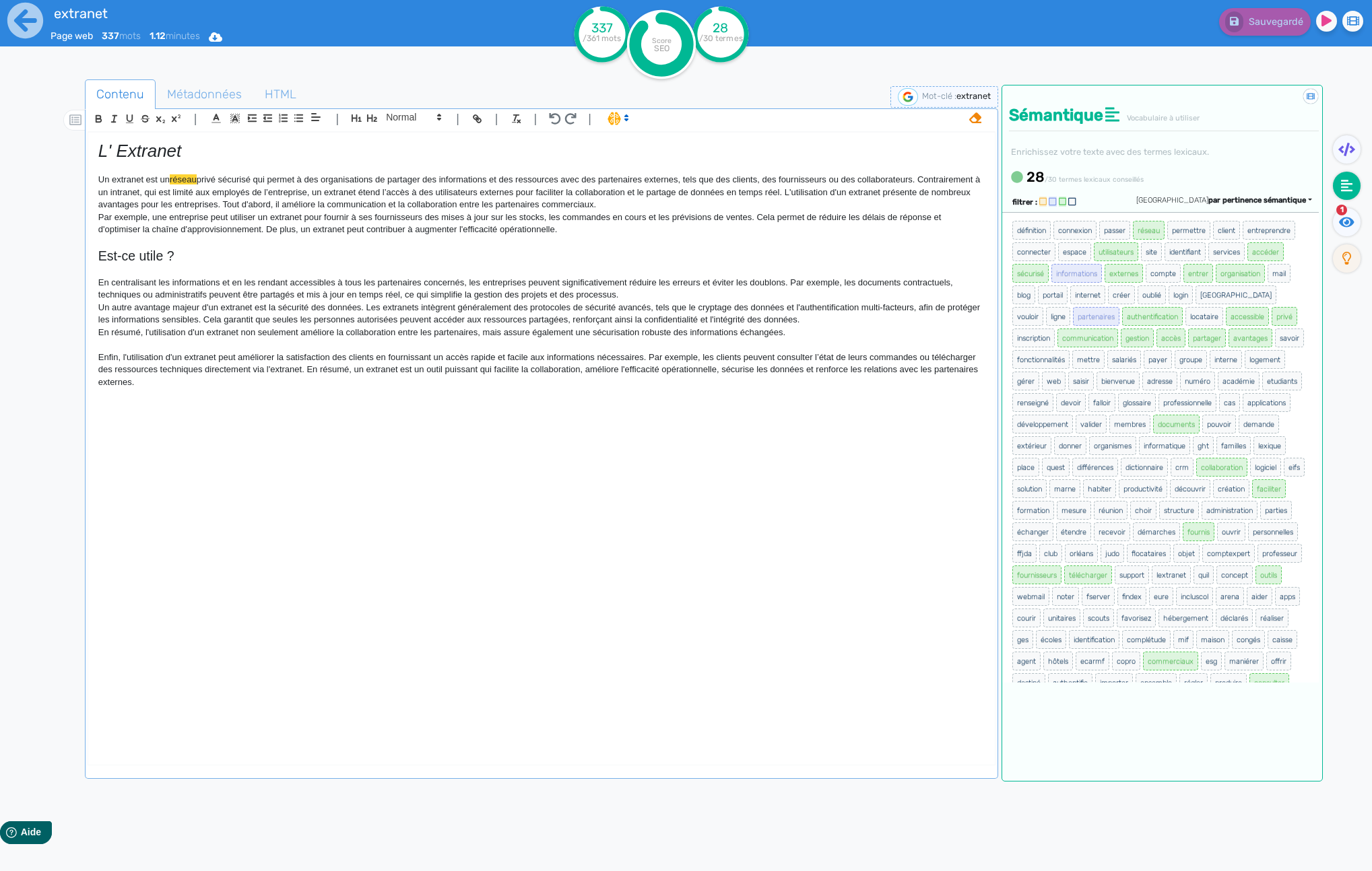
click at [1143, 270] on span "externes" at bounding box center [1124, 273] width 39 height 19
drag, startPoint x: 1114, startPoint y: 278, endPoint x: 1099, endPoint y: 274, distance: 15.5
click at [1049, 278] on span "sécurisé" at bounding box center [1030, 273] width 36 height 19
click at [1248, 262] on span "accéder" at bounding box center [1265, 251] width 36 height 19
click at [1216, 283] on span "organisation" at bounding box center [1240, 273] width 49 height 19
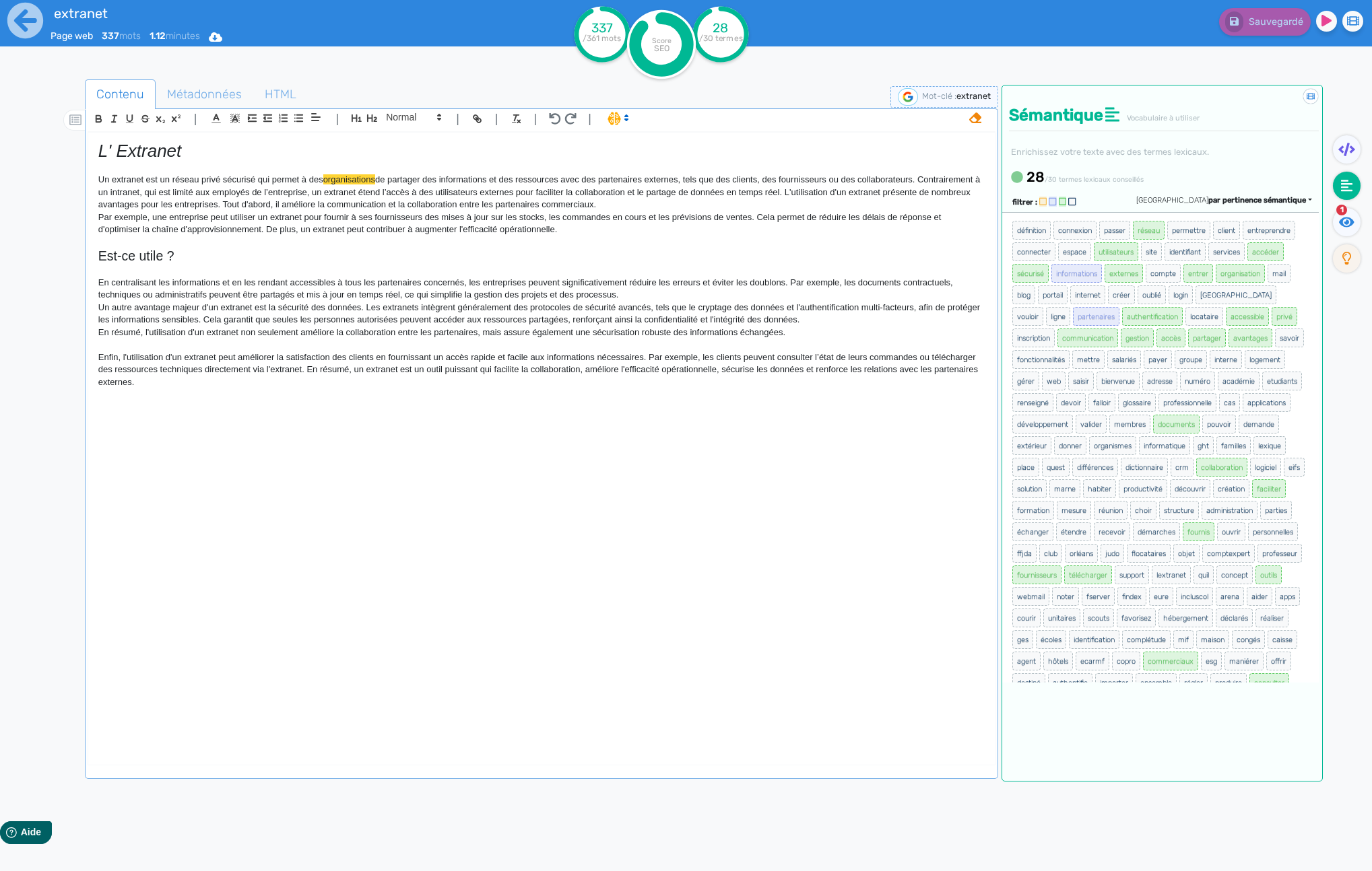
click at [1119, 319] on span "partenaires" at bounding box center [1097, 316] width 47 height 19
click at [1175, 315] on span "authentification" at bounding box center [1152, 316] width 61 height 19
click at [1118, 339] on span "communication" at bounding box center [1088, 337] width 61 height 19
click at [1154, 339] on span "gestion" at bounding box center [1137, 337] width 33 height 19
click at [1185, 338] on span "accès" at bounding box center [1171, 337] width 29 height 19
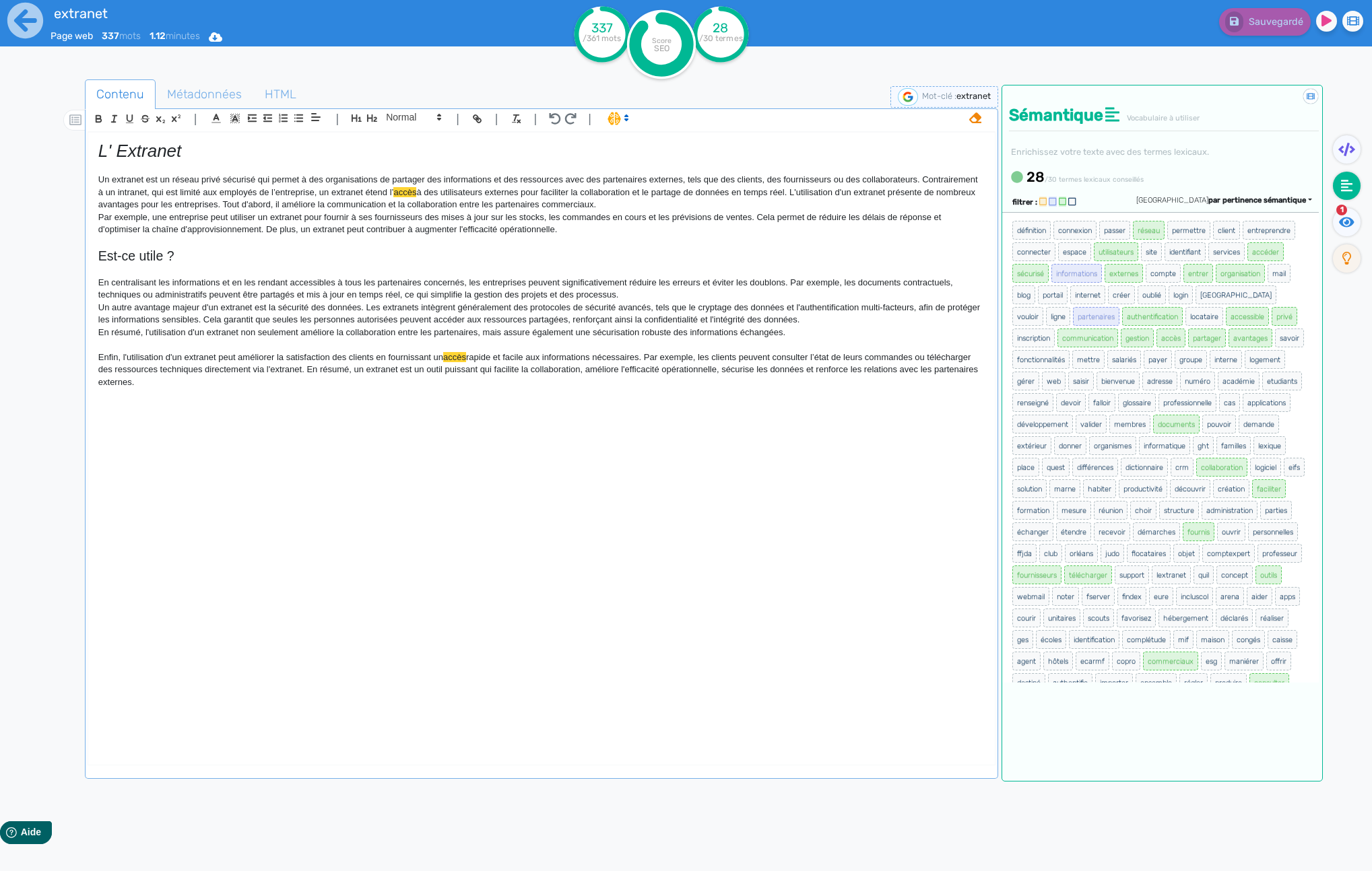
click at [1272, 326] on span "privé" at bounding box center [1285, 316] width 26 height 19
click at [1226, 326] on span "accessible" at bounding box center [1247, 316] width 43 height 19
drag, startPoint x: 1026, startPoint y: 353, endPoint x: 1025, endPoint y: 361, distance: 8.1
click at [1188, 347] on span "partager" at bounding box center [1206, 337] width 38 height 19
click at [827, 45] on div "Sauvegardé" at bounding box center [1097, 33] width 549 height 66
